Goal: Task Accomplishment & Management: Complete application form

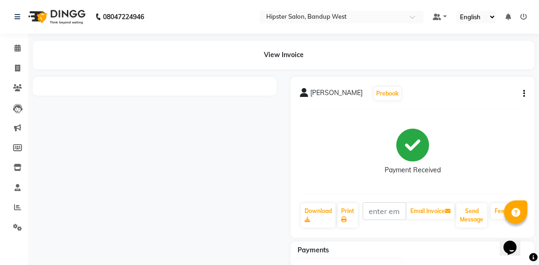
click at [531, 212] on div "[PERSON_NAME] Prebook Payment Received Download Print Email Invoice Send Messag…" at bounding box center [413, 157] width 244 height 161
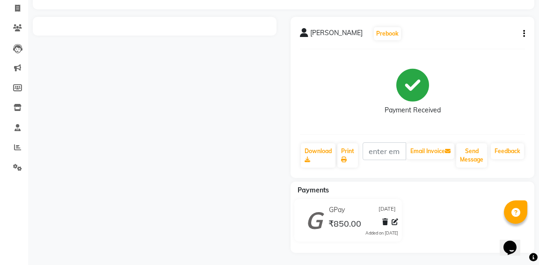
scroll to position [62, 0]
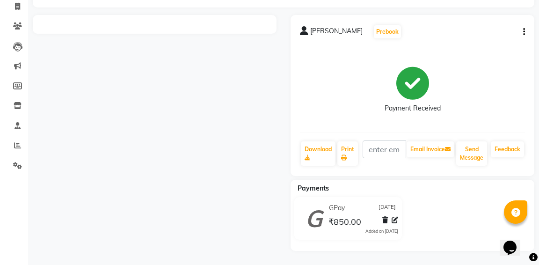
click at [523, 32] on icon "button" at bounding box center [524, 32] width 2 height 0
click at [148, 100] on div at bounding box center [155, 133] width 258 height 236
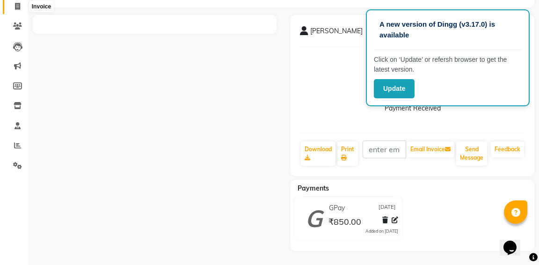
click at [16, 7] on icon at bounding box center [17, 6] width 5 height 7
select select "service"
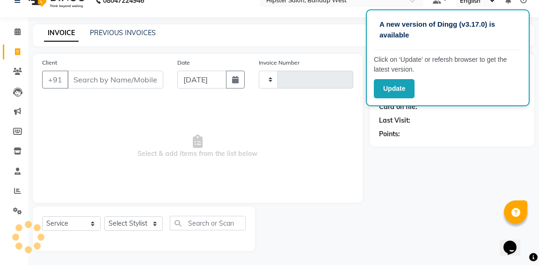
scroll to position [17, 0]
select select "6746"
type input "1142"
click at [19, 32] on icon at bounding box center [18, 31] width 6 height 7
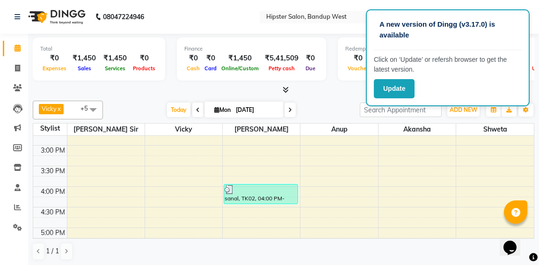
scroll to position [237, 0]
click at [18, 49] on icon at bounding box center [18, 47] width 6 height 7
click at [18, 67] on icon at bounding box center [17, 68] width 5 height 7
select select "service"
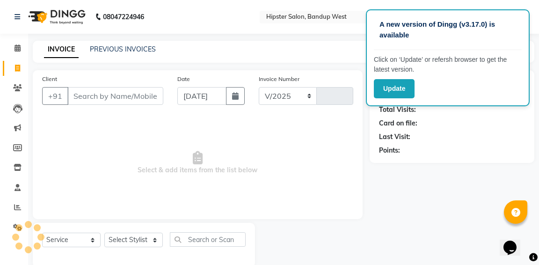
select select "6746"
type input "1142"
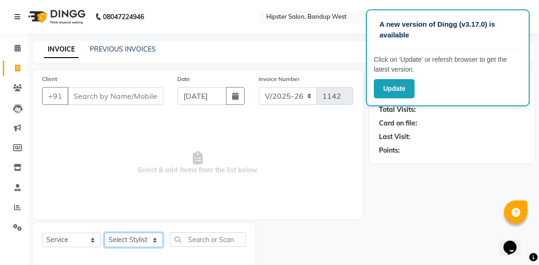
click at [128, 242] on select "Select Stylist [PERSON_NAME] anup [PERSON_NAME] [PERSON_NAME] [PERSON_NAME] luc…" at bounding box center [133, 240] width 59 height 15
select select "53140"
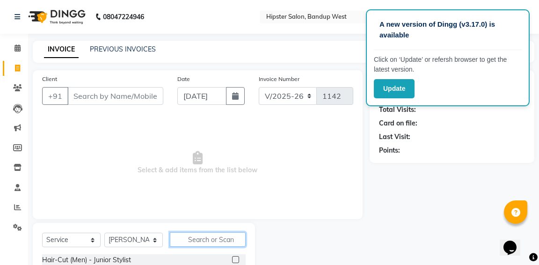
click at [230, 240] on input "text" at bounding box center [208, 239] width 76 height 15
type input "bar"
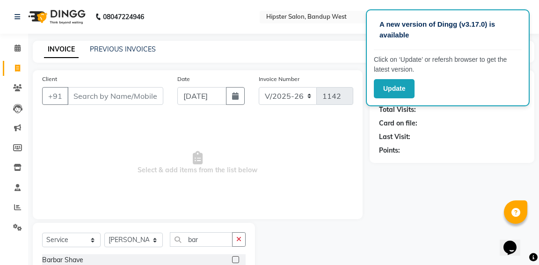
click at [318, 249] on div at bounding box center [312, 259] width 115 height 72
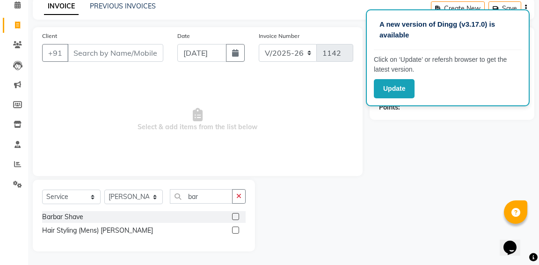
scroll to position [44, 0]
click at [235, 219] on label at bounding box center [235, 215] width 7 height 7
click at [235, 219] on input "checkbox" at bounding box center [235, 216] width 6 height 6
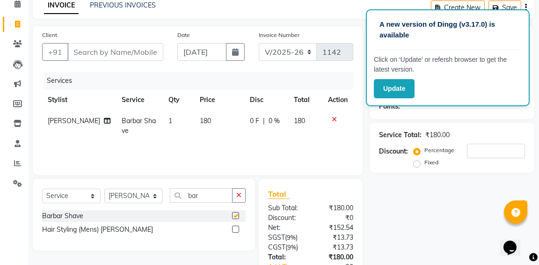
checkbox input "false"
click at [219, 198] on input "bar" at bounding box center [201, 195] width 63 height 15
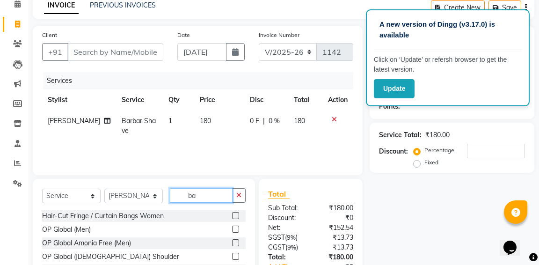
type input "b"
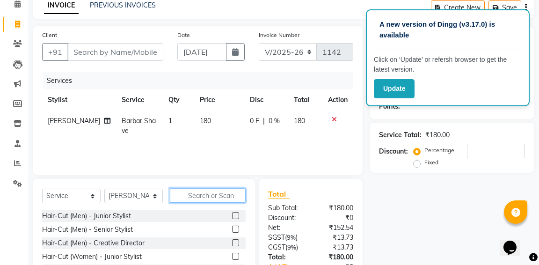
type input "h"
type input "cut"
click at [237, 216] on label at bounding box center [235, 215] width 7 height 7
click at [237, 216] on input "checkbox" at bounding box center [235, 216] width 6 height 6
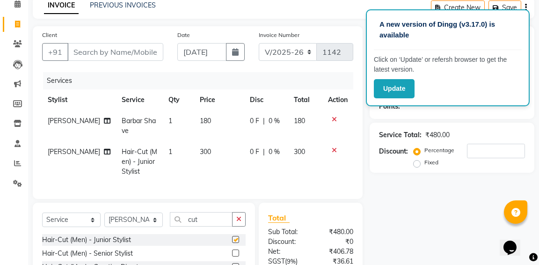
checkbox input "false"
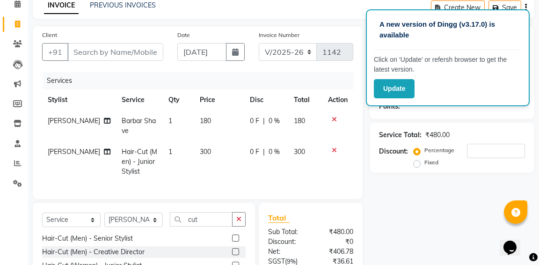
click at [439, 196] on div "Name: Membership: Total Visits: Card on file: Last Visit: Points: Service Total…" at bounding box center [456, 183] width 172 height 315
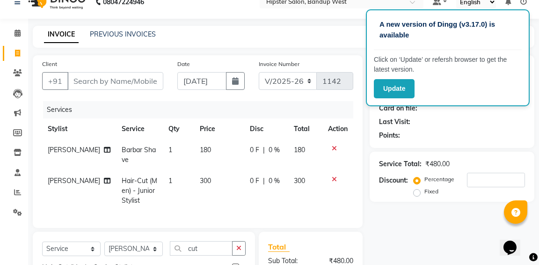
scroll to position [0, 0]
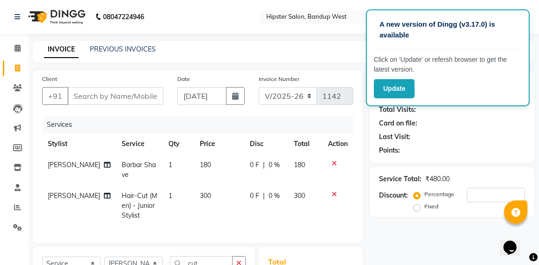
click at [469, 94] on div "Update" at bounding box center [448, 88] width 148 height 19
click at [141, 97] on input "Client" at bounding box center [115, 96] width 96 height 18
click at [334, 164] on icon at bounding box center [334, 163] width 5 height 7
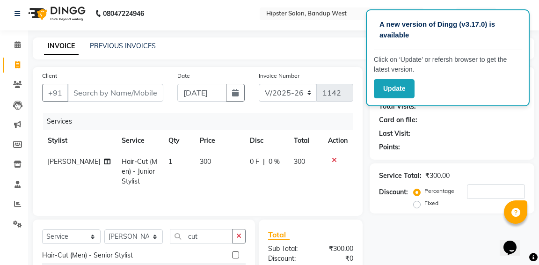
scroll to position [0, 0]
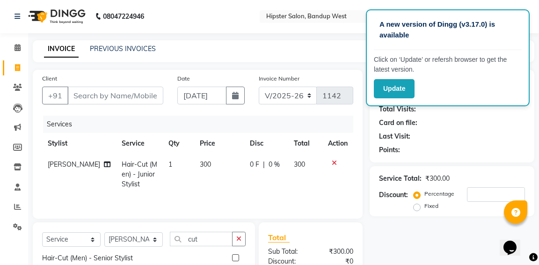
click at [11, 249] on div "Calendar Invoice Clients Leads Marketing Members Inventory Staff Reports Settin…" at bounding box center [63, 193] width 126 height 334
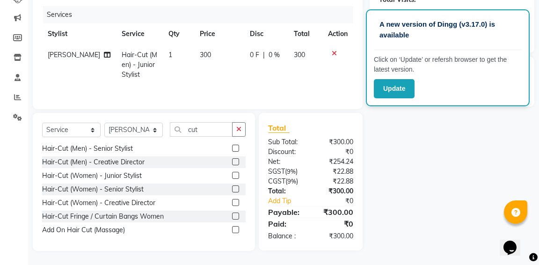
scroll to position [0, 0]
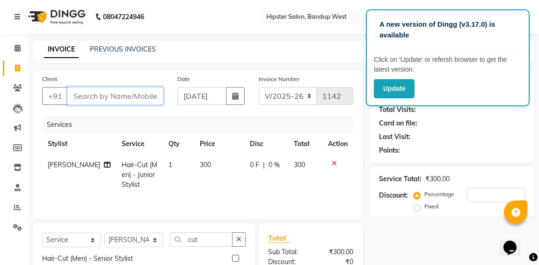
click at [95, 97] on input "Client" at bounding box center [115, 96] width 96 height 18
click at [74, 97] on input "Client" at bounding box center [115, 96] width 96 height 18
click at [75, 97] on input "Client" at bounding box center [115, 96] width 96 height 18
click at [79, 96] on input "Client" at bounding box center [115, 96] width 96 height 18
type input "9"
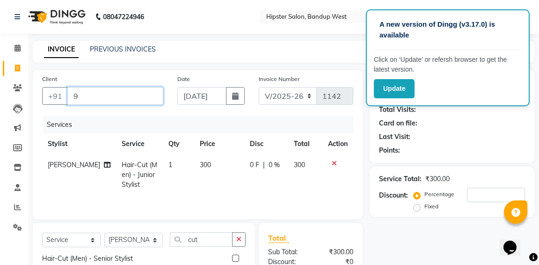
type input "0"
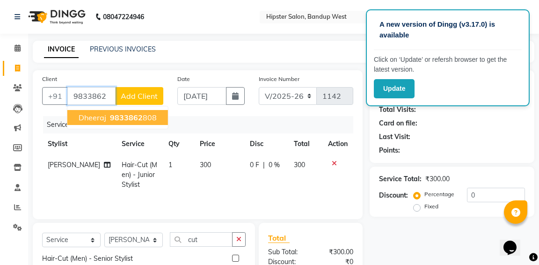
click at [122, 117] on span "9833862" at bounding box center [126, 117] width 33 height 9
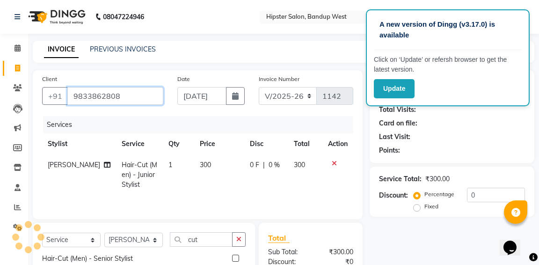
type input "9833862808"
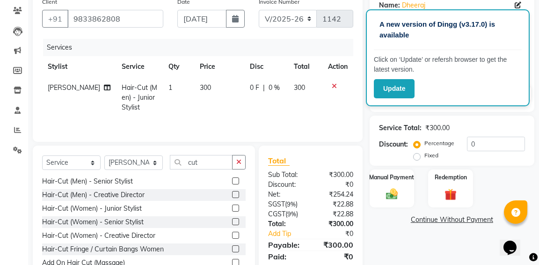
scroll to position [80, 0]
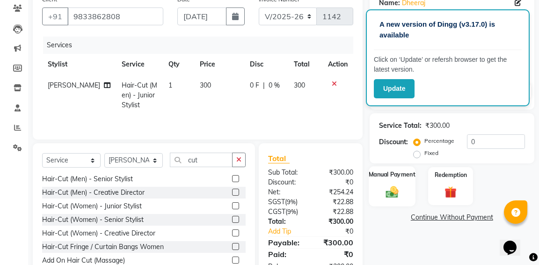
click at [393, 184] on img at bounding box center [392, 191] width 20 height 15
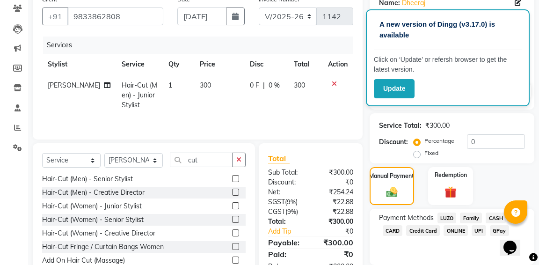
click at [395, 231] on span "CARD" at bounding box center [393, 230] width 20 height 11
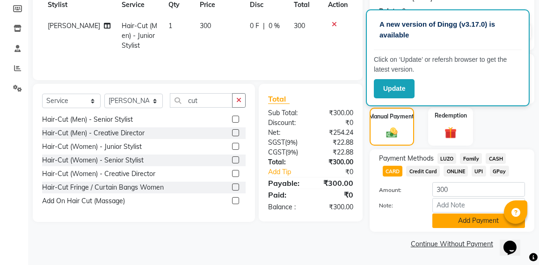
click at [466, 223] on button "Add Payment" at bounding box center [478, 220] width 93 height 15
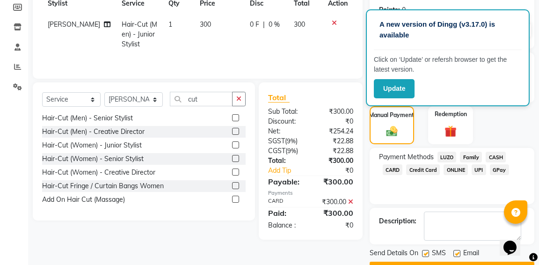
scroll to position [165, 0]
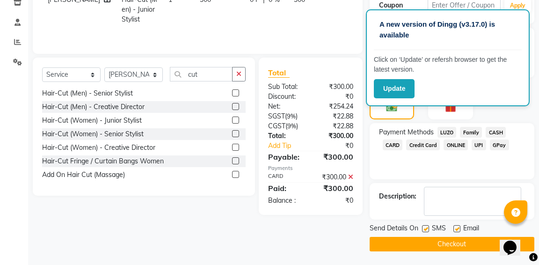
click at [452, 246] on button "Checkout" at bounding box center [452, 244] width 165 height 15
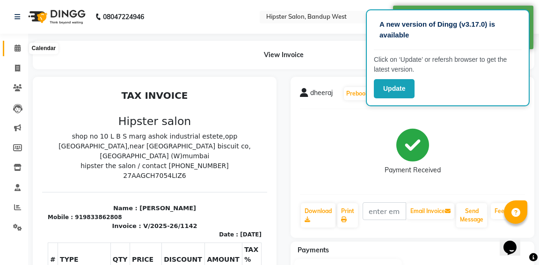
click at [19, 47] on icon at bounding box center [18, 47] width 6 height 7
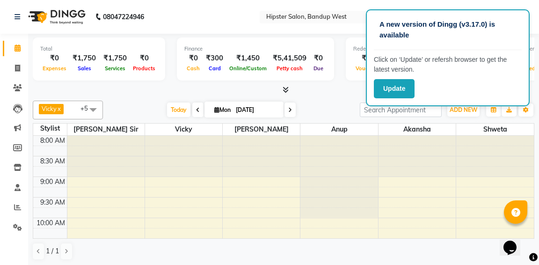
click at [445, 136] on div at bounding box center [417, 136] width 77 height 0
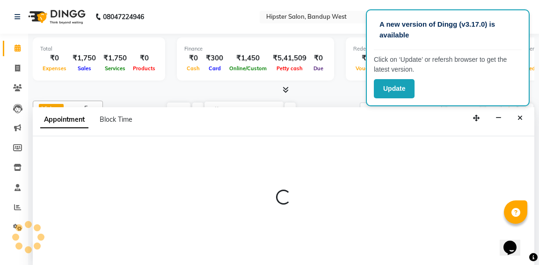
scroll to position [0, 0]
select select "52885"
select select "tentative"
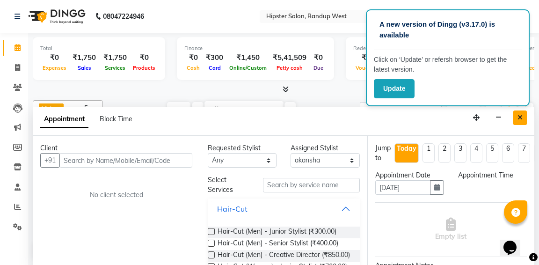
click at [523, 116] on button "Close" at bounding box center [520, 117] width 14 height 15
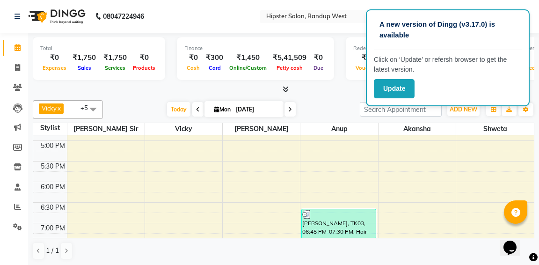
scroll to position [387, 0]
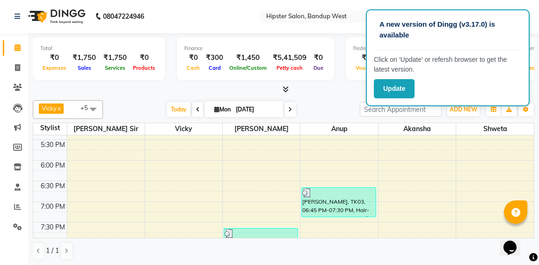
click at [15, 46] on icon at bounding box center [18, 47] width 6 height 7
click at [18, 207] on icon at bounding box center [17, 206] width 7 height 7
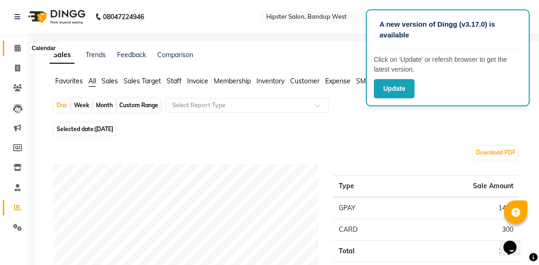
click at [20, 50] on icon at bounding box center [18, 47] width 6 height 7
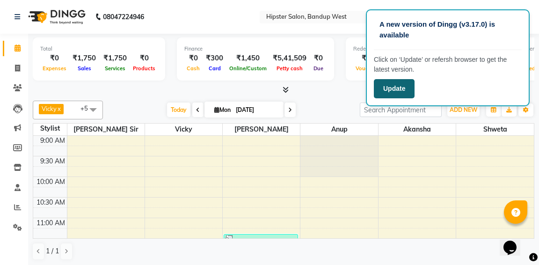
click at [395, 90] on button "Update" at bounding box center [394, 88] width 41 height 19
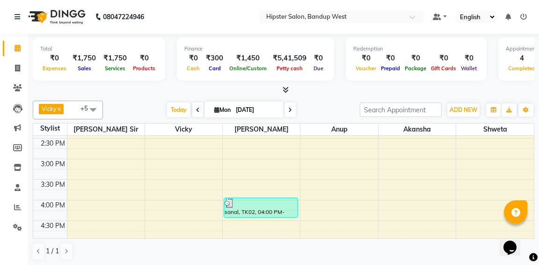
scroll to position [211, 0]
